Goal: Information Seeking & Learning: Learn about a topic

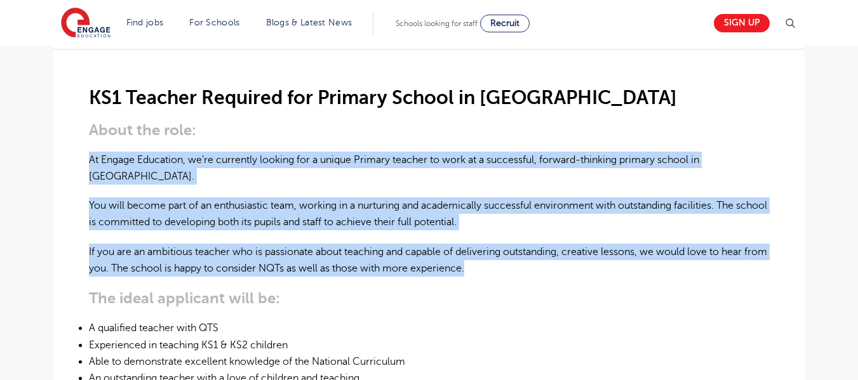
scroll to position [444, 0]
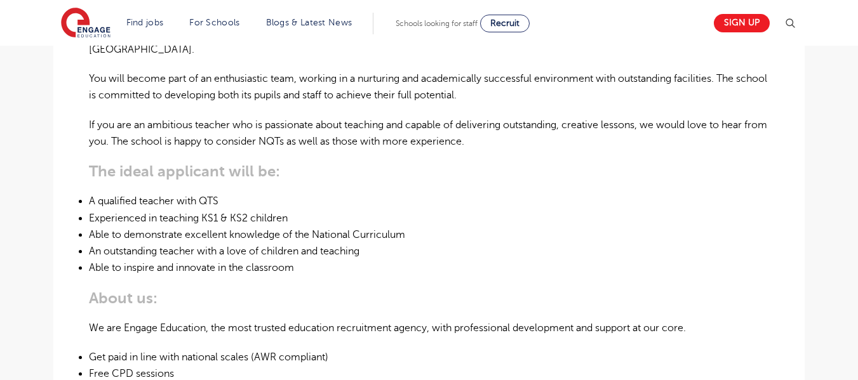
click at [585, 164] on div "KS1 Teacher Required for Primary School in London About the role: At Engage Edu…" at bounding box center [429, 268] width 680 height 692
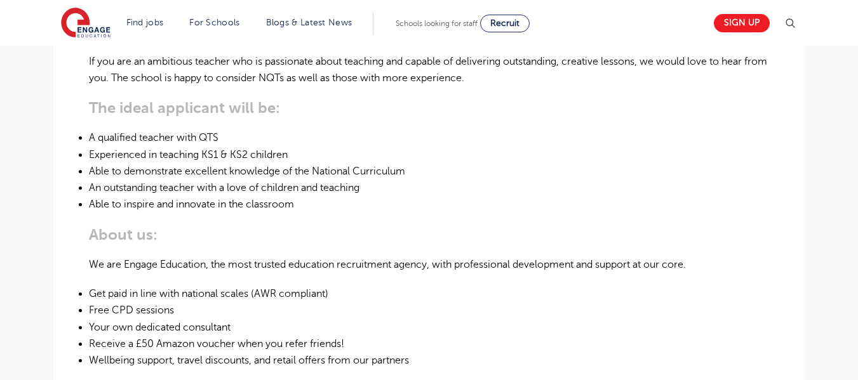
click at [95, 180] on li "An outstanding teacher with a love of children and teaching" at bounding box center [429, 188] width 680 height 17
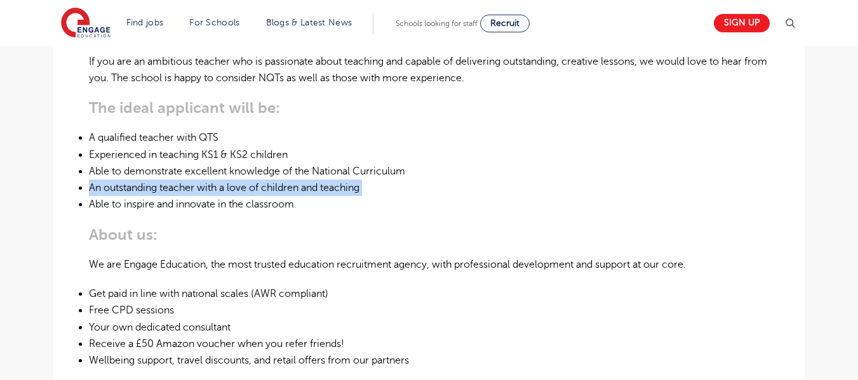
click at [95, 180] on li "An outstanding teacher with a love of children and teaching" at bounding box center [429, 188] width 680 height 17
click at [204, 180] on li "An outstanding teacher with a love of children and teaching" at bounding box center [429, 188] width 680 height 17
click at [208, 180] on li "An outstanding teacher with a love of children and teaching" at bounding box center [429, 188] width 680 height 17
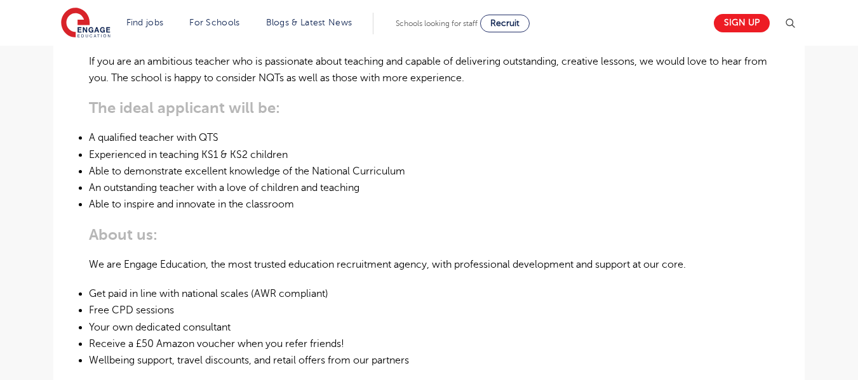
click at [209, 180] on li "An outstanding teacher with a love of children and teaching" at bounding box center [429, 188] width 680 height 17
click at [165, 180] on li "An outstanding teacher with a love of children and teaching" at bounding box center [429, 188] width 680 height 17
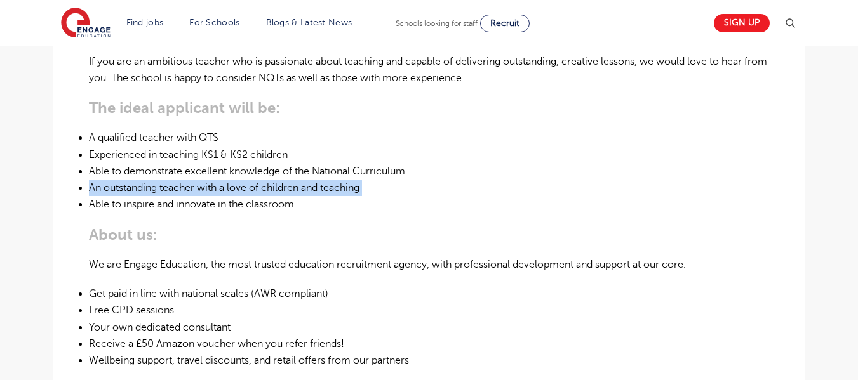
click at [165, 180] on li "An outstanding teacher with a love of children and teaching" at bounding box center [429, 188] width 680 height 17
copy li "An outstanding teacher with a love of children and teaching"
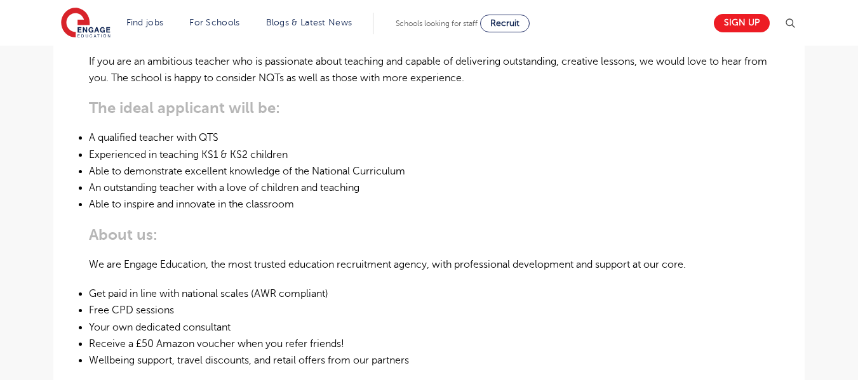
click at [253, 196] on li "Able to inspire and innovate in the classroom" at bounding box center [429, 204] width 680 height 17
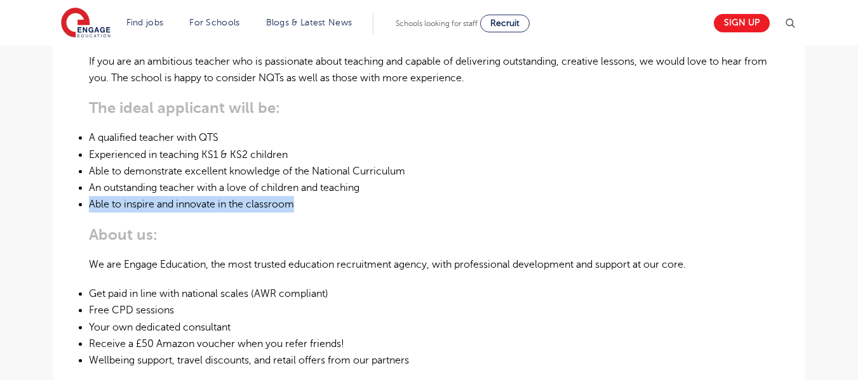
click at [253, 196] on li "Able to inspire and innovate in the classroom" at bounding box center [429, 204] width 680 height 17
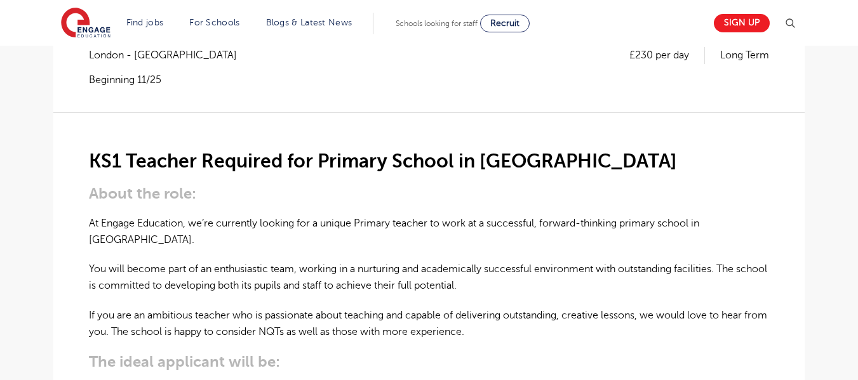
scroll to position [0, 0]
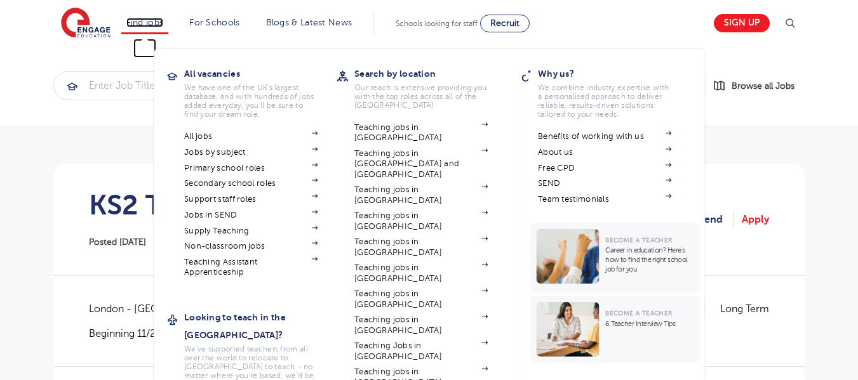
click at [150, 21] on link "Find jobs" at bounding box center [144, 23] width 37 height 10
